Goal: Information Seeking & Learning: Learn about a topic

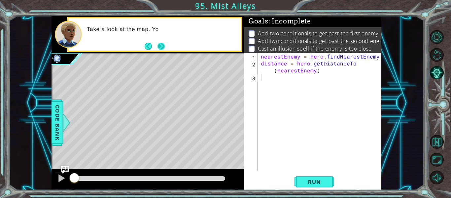
click at [161, 44] on button "Next" at bounding box center [161, 46] width 8 height 8
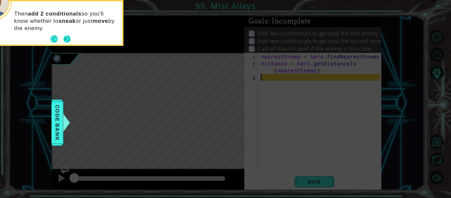
click at [65, 41] on button "Next" at bounding box center [67, 39] width 8 height 8
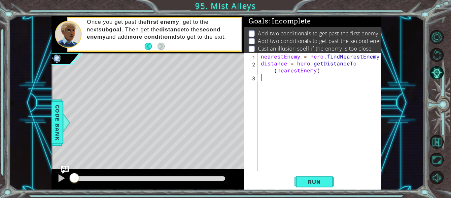
click at [282, 85] on div "nearestEnemy = hero . findNearestEnemy ( ) distance = hero . getDistanceTo ( ne…" at bounding box center [321, 119] width 124 height 132
click at [438, 138] on button "Back to Map" at bounding box center [437, 142] width 14 height 14
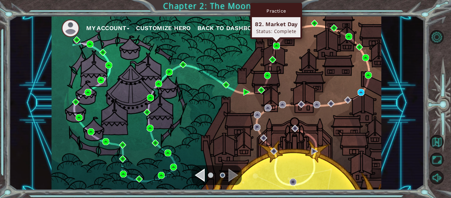
click at [276, 46] on img at bounding box center [276, 45] width 7 height 7
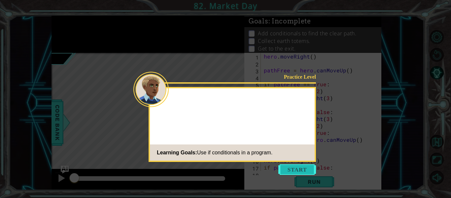
click at [303, 171] on button "Start" at bounding box center [297, 169] width 38 height 11
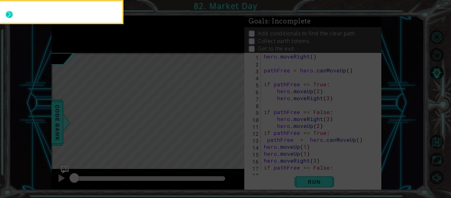
click at [7, 13] on div at bounding box center [57, 11] width 129 height 21
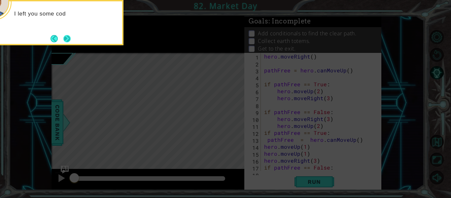
click at [66, 39] on button "Next" at bounding box center [66, 38] width 7 height 7
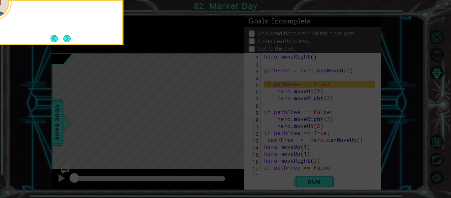
click at [66, 39] on button "Next" at bounding box center [66, 38] width 7 height 7
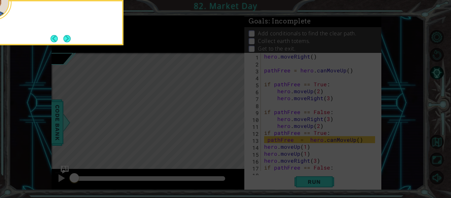
click at [66, 39] on button "Next" at bounding box center [66, 38] width 7 height 7
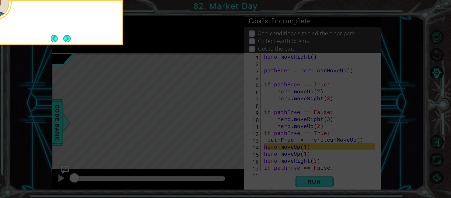
click at [66, 39] on button "Next" at bounding box center [66, 38] width 7 height 7
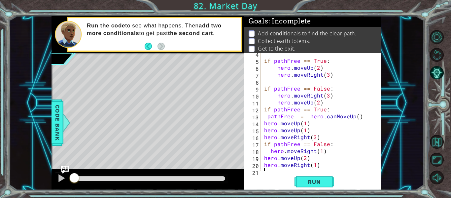
scroll to position [24, 0]
click at [309, 185] on span "Run" at bounding box center [314, 181] width 26 height 7
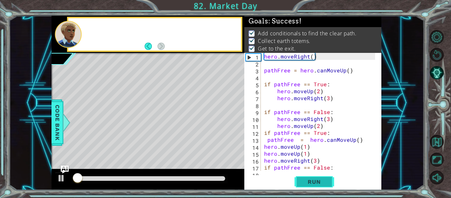
scroll to position [0, 0]
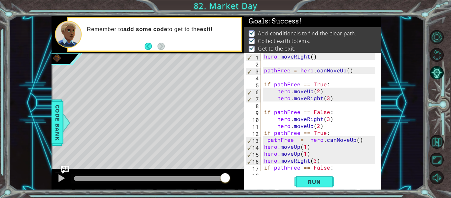
drag, startPoint x: 129, startPoint y: 177, endPoint x: 228, endPoint y: 173, distance: 99.1
click at [225, 176] on div at bounding box center [149, 178] width 151 height 5
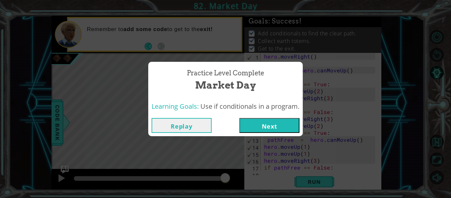
click at [195, 127] on button "Replay" at bounding box center [182, 125] width 60 height 15
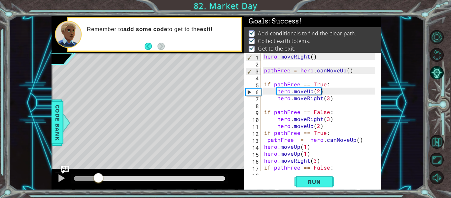
drag, startPoint x: 220, startPoint y: 176, endPoint x: 95, endPoint y: 183, distance: 125.6
click at [95, 183] on div at bounding box center [98, 178] width 12 height 12
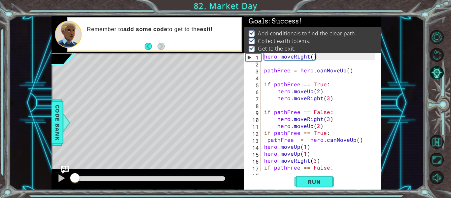
drag, startPoint x: 94, startPoint y: 183, endPoint x: 49, endPoint y: 190, distance: 45.9
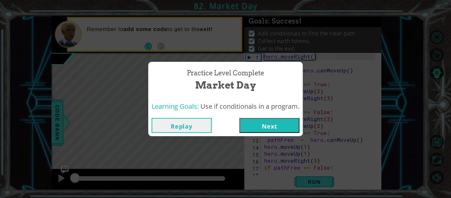
drag, startPoint x: 78, startPoint y: 179, endPoint x: 8, endPoint y: 189, distance: 70.7
click at [8, 189] on body "1 ההההההההההההההההההההההההההההההההההההההההההההההההההההההההההההההההההההההההההההה…" at bounding box center [225, 99] width 451 height 198
click at [191, 124] on button "Replay" at bounding box center [182, 125] width 60 height 15
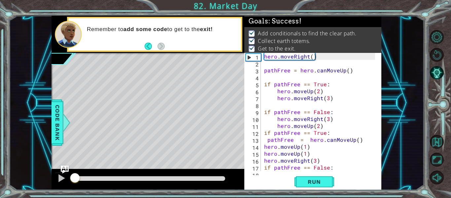
click at [150, 174] on div at bounding box center [149, 178] width 156 height 9
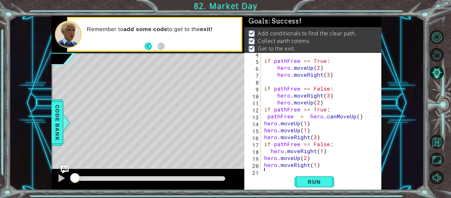
scroll to position [23, 0]
click at [438, 141] on button "Back to Map" at bounding box center [437, 142] width 14 height 14
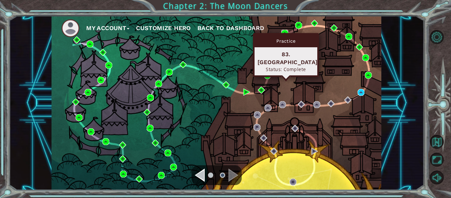
click at [284, 32] on img at bounding box center [284, 33] width 7 height 7
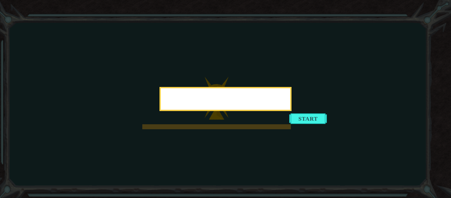
click at [291, 111] on div at bounding box center [225, 99] width 132 height 24
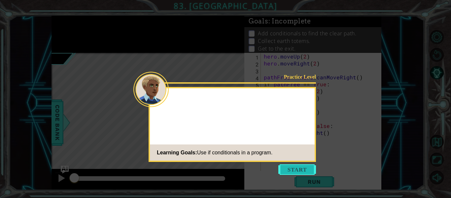
click at [295, 169] on button "Start" at bounding box center [297, 169] width 38 height 11
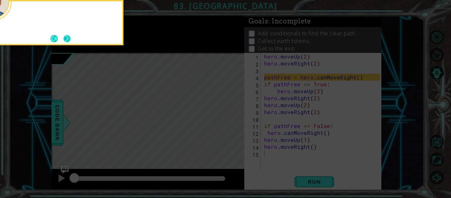
click at [69, 35] on button "Next" at bounding box center [66, 38] width 7 height 7
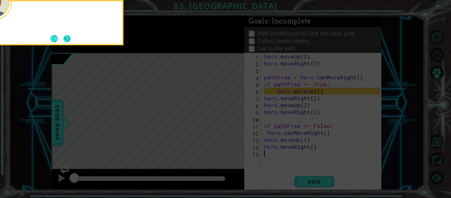
click at [69, 35] on button "Next" at bounding box center [67, 39] width 8 height 8
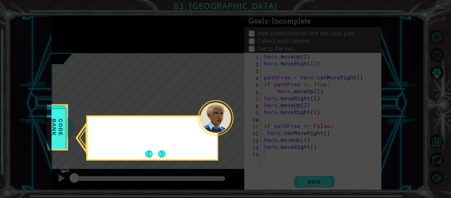
click at [69, 35] on icon at bounding box center [225, 99] width 451 height 198
click at [163, 152] on button "Next" at bounding box center [162, 154] width 8 height 8
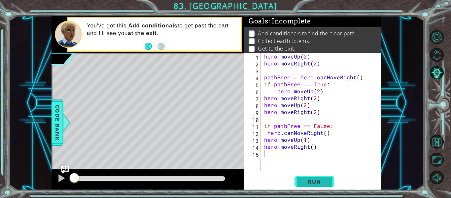
click at [312, 180] on span "Run" at bounding box center [314, 181] width 26 height 7
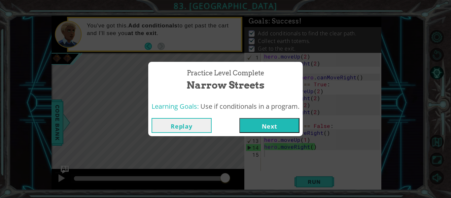
click at [187, 123] on button "Replay" at bounding box center [182, 125] width 60 height 15
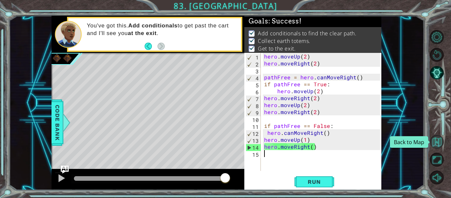
click at [435, 145] on button "Back to Map" at bounding box center [437, 142] width 14 height 14
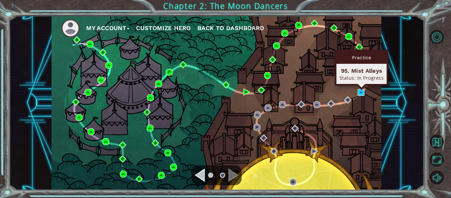
click at [358, 92] on img at bounding box center [360, 92] width 7 height 7
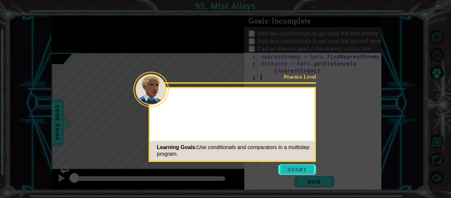
click at [285, 168] on button "Start" at bounding box center [297, 169] width 38 height 11
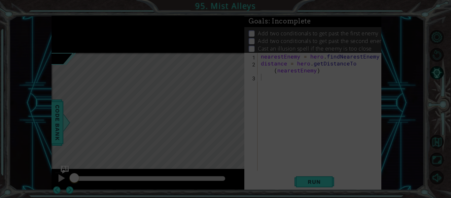
click at [187, 44] on icon at bounding box center [225, 99] width 451 height 198
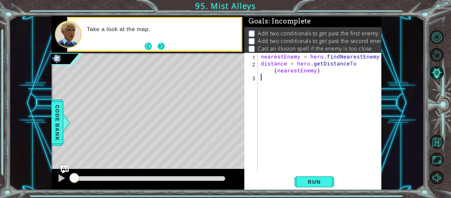
click at [161, 47] on button "Next" at bounding box center [160, 45] width 7 height 7
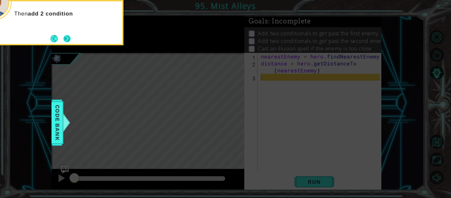
click at [70, 39] on button "Next" at bounding box center [67, 39] width 8 height 8
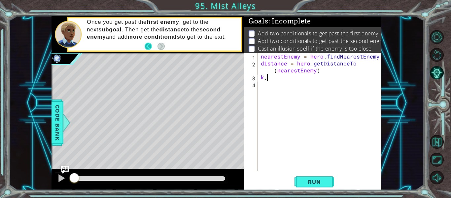
type textarea "k"
type textarea "b"
click at [434, 146] on button "Back to Map" at bounding box center [437, 142] width 14 height 14
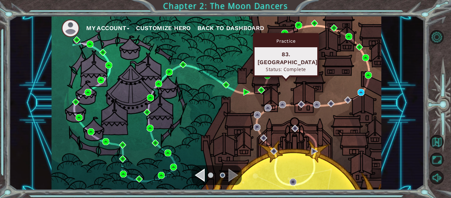
click at [284, 33] on div "Practice 83. [GEOGRAPHIC_DATA] Status: Complete" at bounding box center [286, 55] width 66 height 44
click at [285, 31] on img at bounding box center [284, 33] width 7 height 7
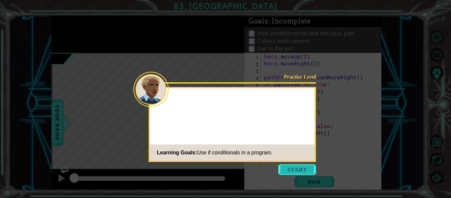
click at [298, 168] on button "Start" at bounding box center [297, 169] width 38 height 11
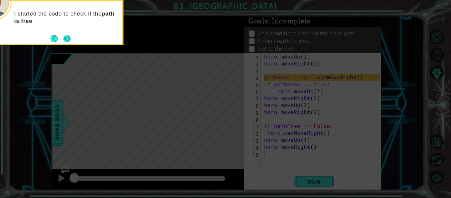
click at [69, 40] on button "Next" at bounding box center [66, 38] width 7 height 7
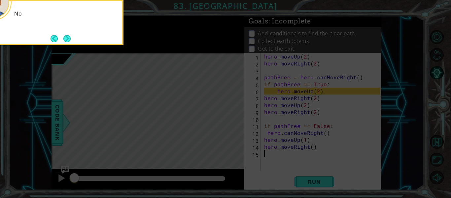
click at [69, 40] on button "Next" at bounding box center [66, 38] width 7 height 7
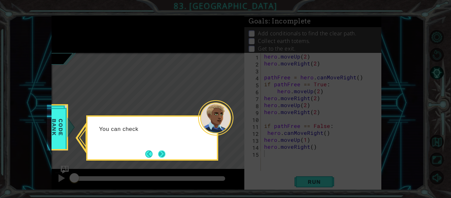
click at [163, 156] on button "Next" at bounding box center [162, 154] width 8 height 8
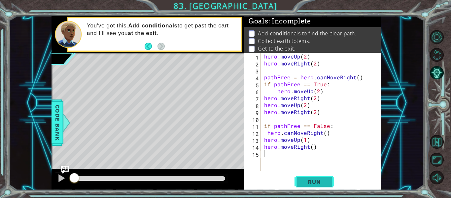
click at [321, 181] on span "Run" at bounding box center [314, 181] width 26 height 7
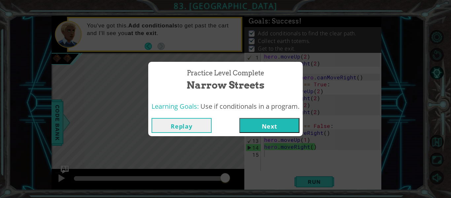
click at [290, 125] on button "Next" at bounding box center [269, 125] width 60 height 15
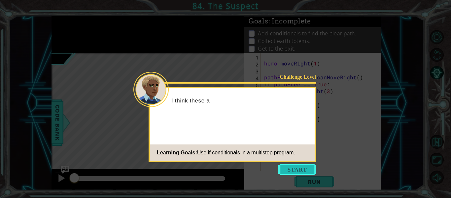
click at [297, 171] on button "Start" at bounding box center [297, 169] width 38 height 11
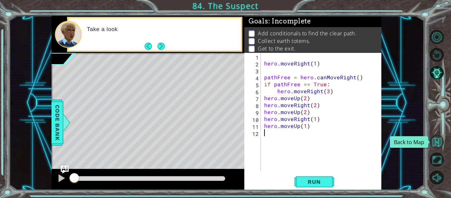
click at [437, 146] on button "Back to Map" at bounding box center [437, 142] width 14 height 14
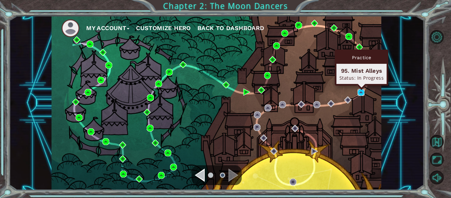
click at [357, 94] on img at bounding box center [360, 92] width 7 height 7
